Goal: Browse casually: Explore the website without a specific task or goal

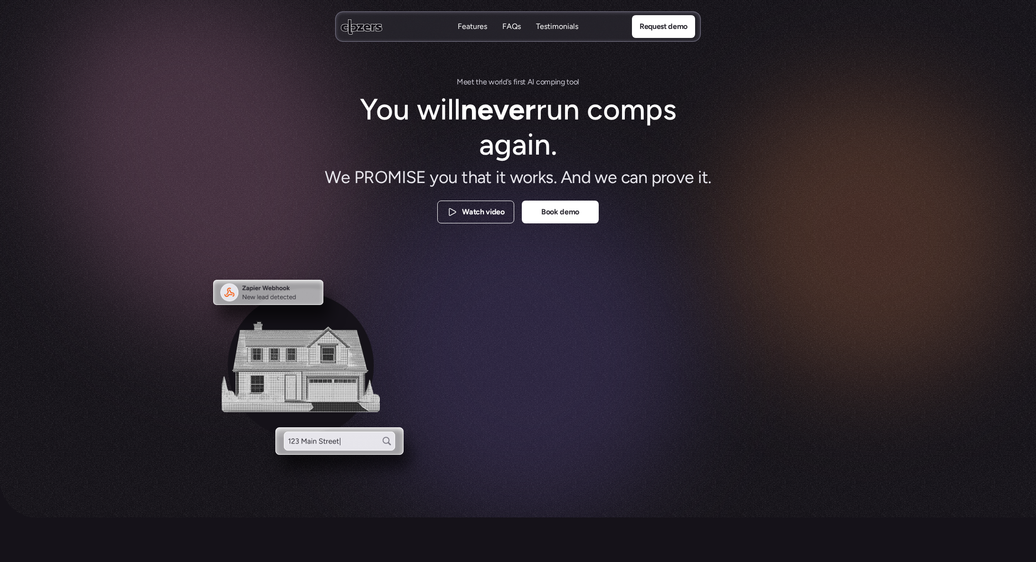
scroll to position [2204, 0]
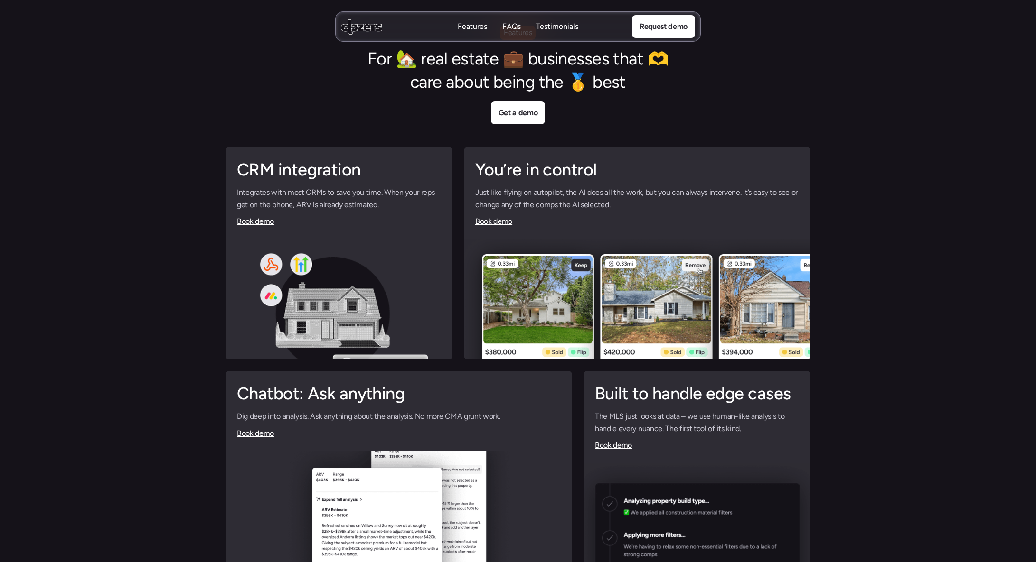
click at [862, 215] on div "Features For 🏡 real estate 💼 businesses that 🫶 care about being the 🥇 best Get …" at bounding box center [518, 340] width 1036 height 674
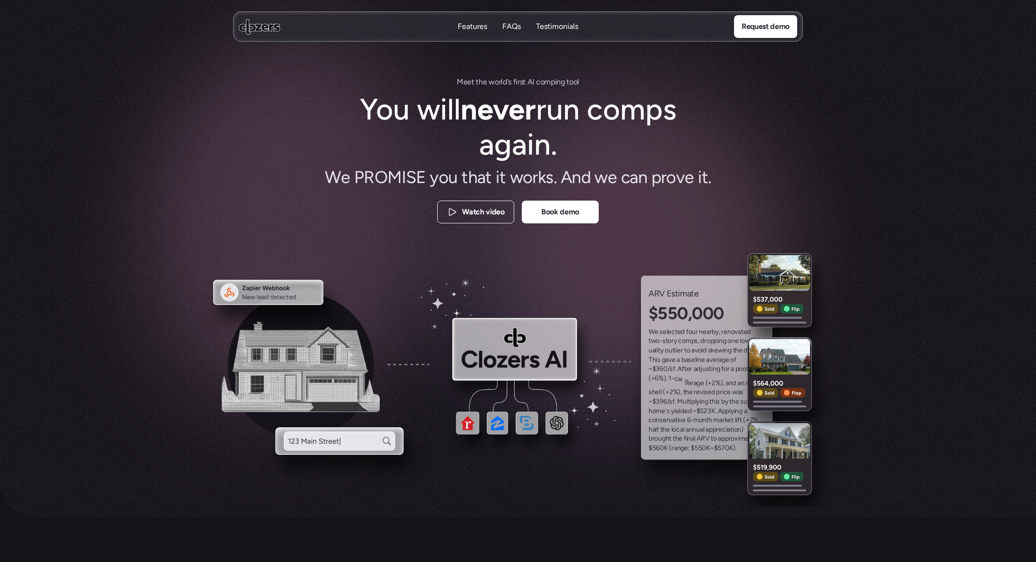
click at [263, 161] on div "M e e t t h e w o r l d ' s f i r s t A I c o m p i n g t o o l You will never …" at bounding box center [518, 151] width 570 height 151
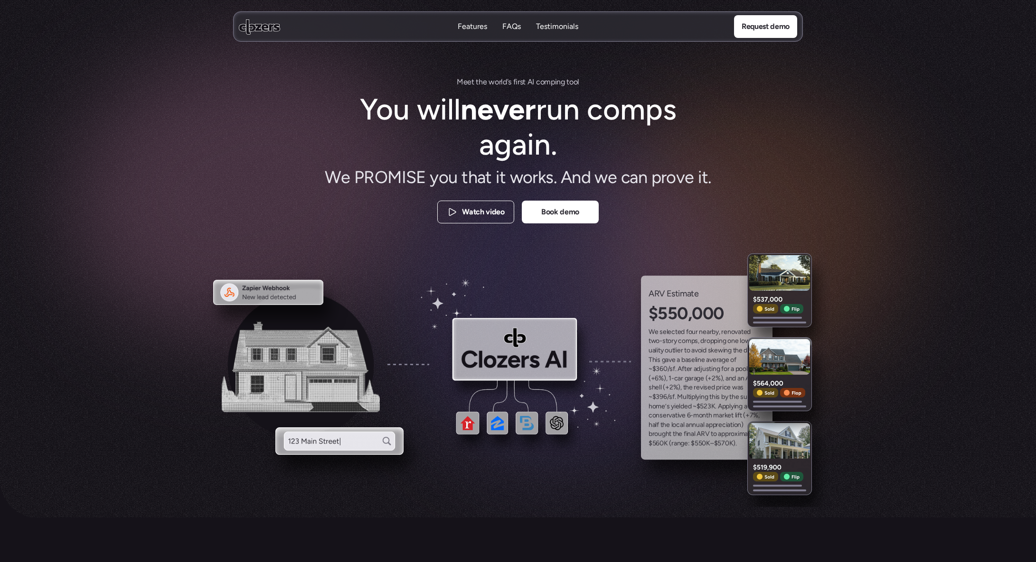
click at [121, 403] on div at bounding box center [518, 259] width 1036 height 518
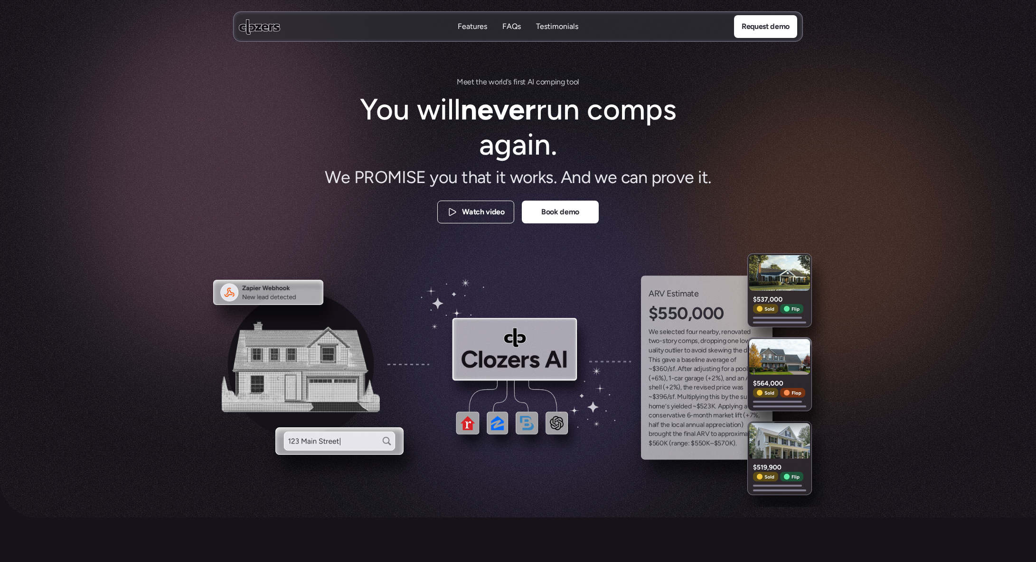
click at [321, 439] on img at bounding box center [339, 442] width 128 height 28
